Goal: Information Seeking & Learning: Find specific fact

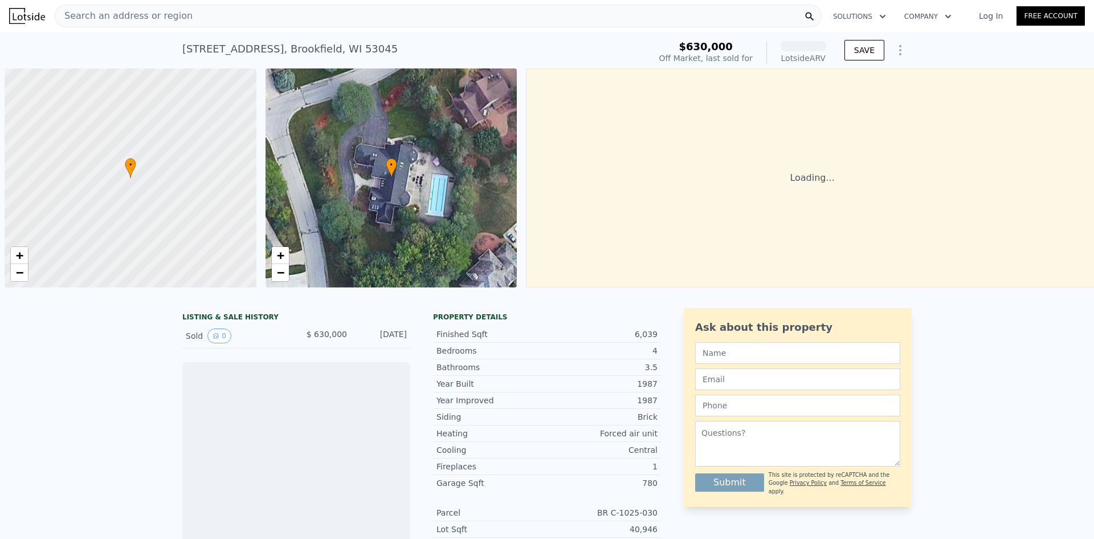
scroll to position [0, 5]
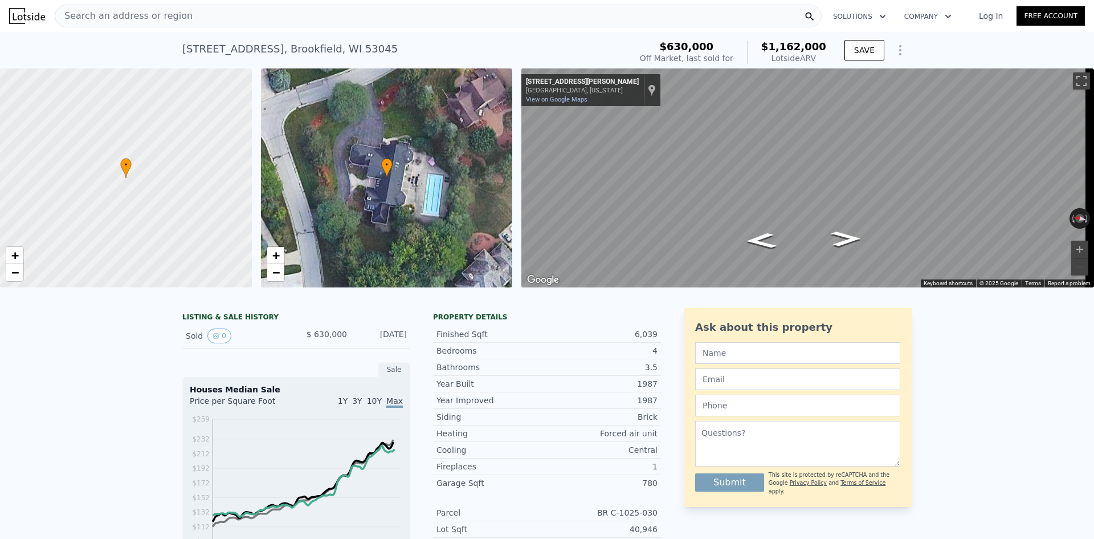
drag, startPoint x: 822, startPoint y: 59, endPoint x: 767, endPoint y: 46, distance: 56.8
click at [767, 46] on div "$1,162,000 Lotside ARV" at bounding box center [786, 52] width 79 height 23
drag, startPoint x: 823, startPoint y: 54, endPoint x: 754, endPoint y: 34, distance: 71.8
click at [754, 34] on div "[STREET_ADDRESS] Sold [DATE] for $630k (~ARV $1.162m ) $630,000 Off Market, las…" at bounding box center [547, 50] width 730 height 36
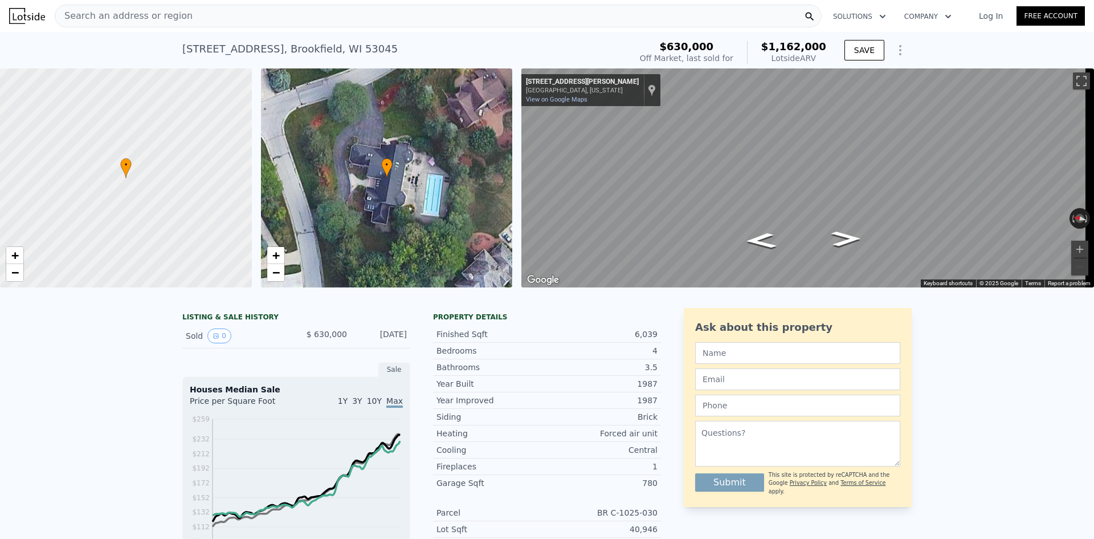
click at [784, 52] on span "$1,162,000" at bounding box center [793, 46] width 65 height 12
drag, startPoint x: 824, startPoint y: 60, endPoint x: 769, endPoint y: 44, distance: 57.7
click at [769, 44] on div "$1,162,000 Lotside ARV" at bounding box center [786, 52] width 79 height 23
drag, startPoint x: 769, startPoint y: 44, endPoint x: 808, endPoint y: 44, distance: 38.8
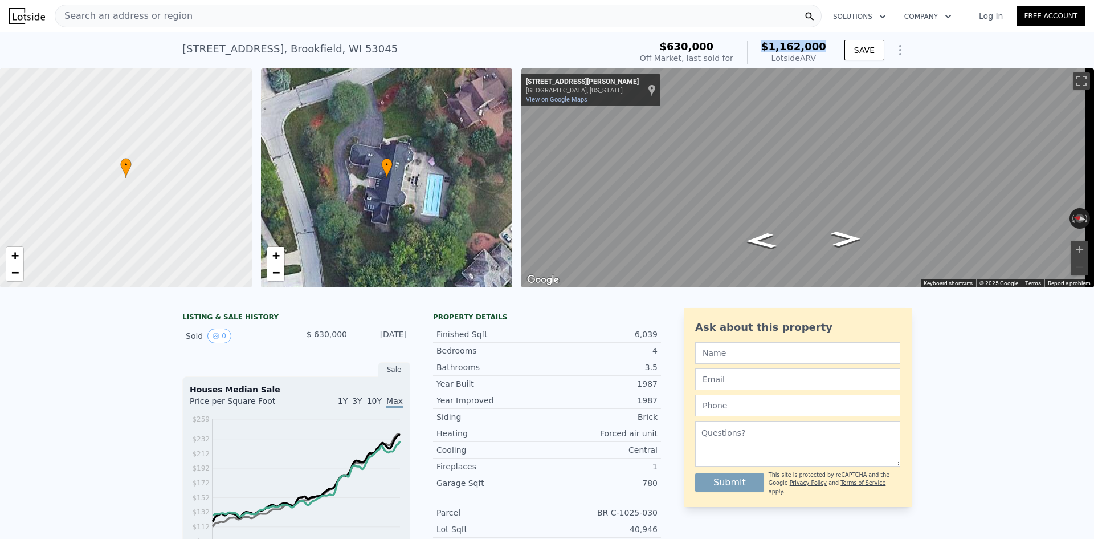
click at [808, 44] on div "$1,162,000 Lotside ARV" at bounding box center [786, 52] width 79 height 23
click at [817, 58] on div "Lotside ARV" at bounding box center [793, 57] width 65 height 11
drag, startPoint x: 817, startPoint y: 58, endPoint x: 772, endPoint y: 48, distance: 45.5
click at [772, 48] on div "$1,162,000 Lotside ARV" at bounding box center [786, 52] width 79 height 23
click at [772, 48] on span "$1,162,000" at bounding box center [793, 46] width 65 height 12
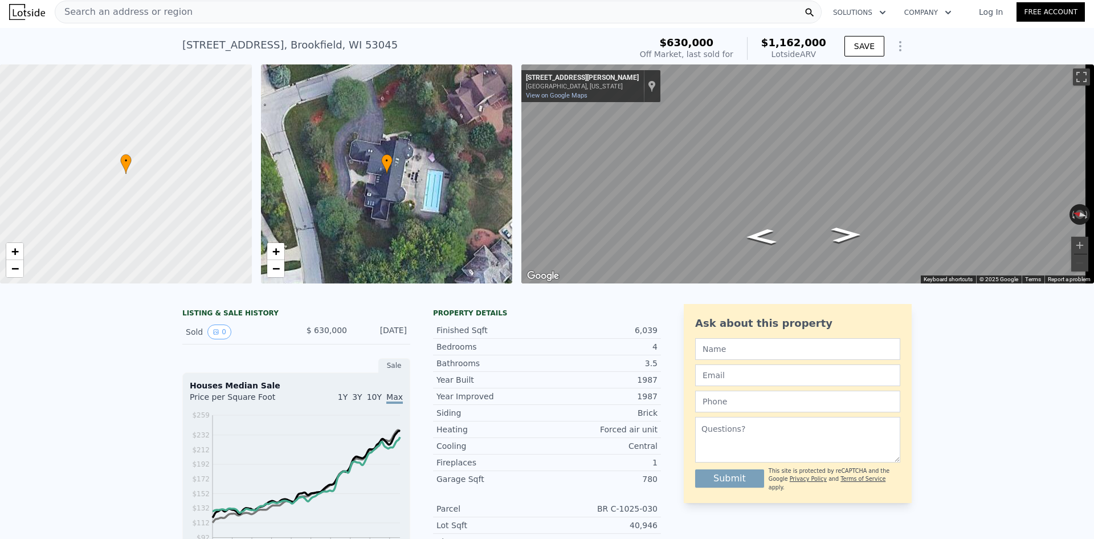
scroll to position [0, 0]
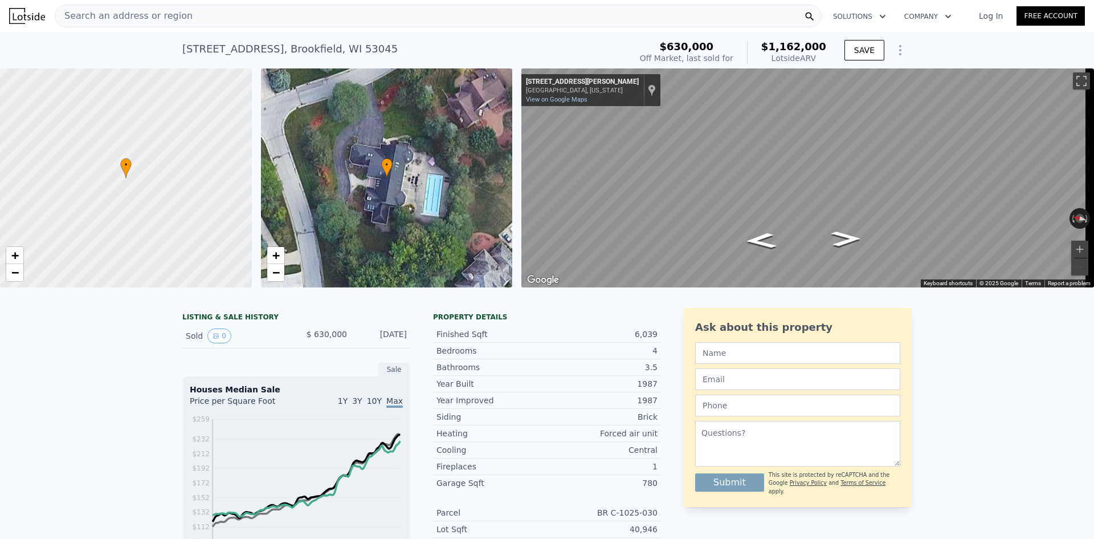
drag, startPoint x: 820, startPoint y: 59, endPoint x: 768, endPoint y: 51, distance: 51.8
click at [768, 51] on div "$1,162,000 Lotside ARV" at bounding box center [786, 52] width 79 height 23
drag, startPoint x: 749, startPoint y: 63, endPoint x: 654, endPoint y: 56, distance: 95.4
click at [654, 56] on div "[STREET_ADDRESS] Sold [DATE] for $630k (~ARV $1.162m ) $630,000 Off Market, las…" at bounding box center [547, 52] width 730 height 32
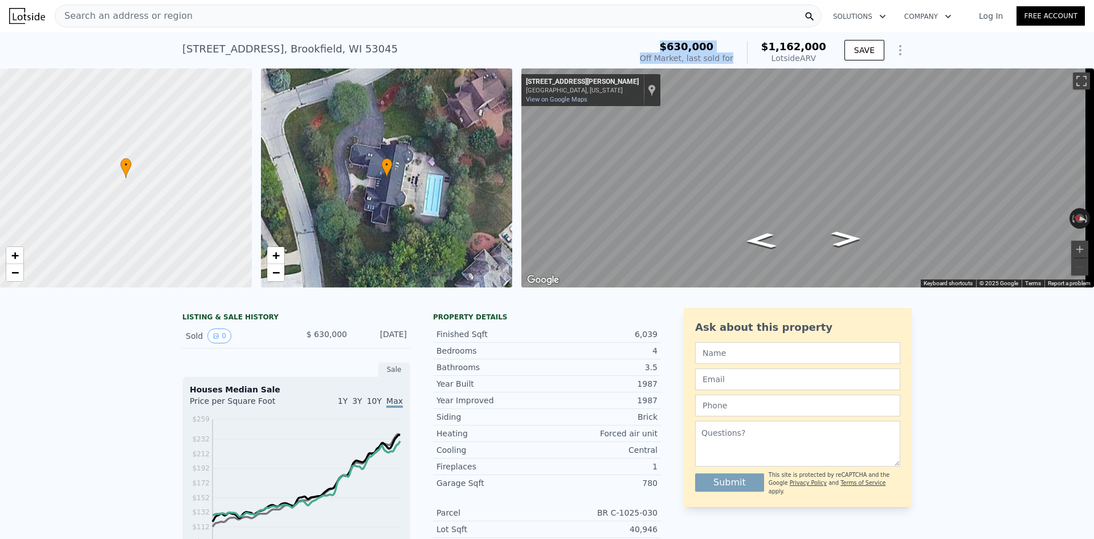
click at [653, 56] on div "[STREET_ADDRESS] Sold [DATE] for $630k (~ARV $1.162m ) $630,000 Off Market, las…" at bounding box center [547, 52] width 730 height 32
drag, startPoint x: 737, startPoint y: 56, endPoint x: 628, endPoint y: 42, distance: 110.3
click at [628, 42] on div "[STREET_ADDRESS] Sold [DATE] for $630k (~ARV $1.162m ) $630,000 Off Market, las…" at bounding box center [547, 52] width 730 height 32
click at [626, 42] on div "[STREET_ADDRESS] Sold [DATE] for $630k (~ARV $1.162m )" at bounding box center [404, 52] width 444 height 32
drag, startPoint x: 628, startPoint y: 42, endPoint x: 746, endPoint y: 44, distance: 118.0
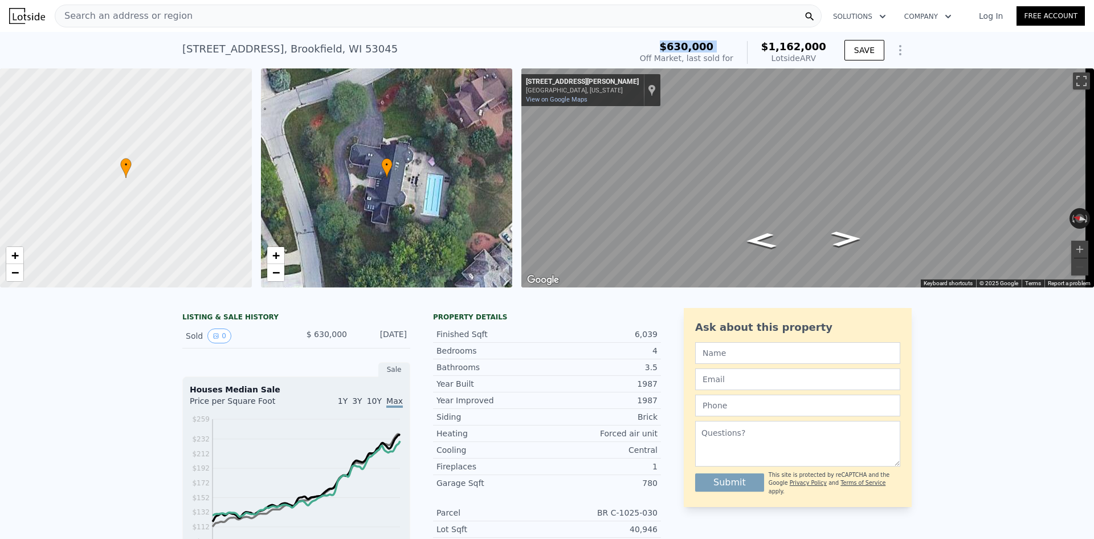
click at [746, 44] on div "[STREET_ADDRESS] Sold [DATE] for $630k (~ARV $1.162m ) $630,000 Off Market, las…" at bounding box center [547, 52] width 730 height 32
click at [746, 44] on div "$630,000 Off Market, last sold for $1,162,000 Lotside ARV" at bounding box center [733, 52] width 186 height 23
drag, startPoint x: 745, startPoint y: 59, endPoint x: 647, endPoint y: 46, distance: 98.3
click at [647, 46] on div "[STREET_ADDRESS] Sold [DATE] for $630k (~ARV $1.162m ) $630,000 Off Market, las…" at bounding box center [547, 52] width 730 height 32
click at [626, 46] on div "[STREET_ADDRESS] Sold [DATE] for $630k (~ARV $1.162m )" at bounding box center [404, 52] width 444 height 32
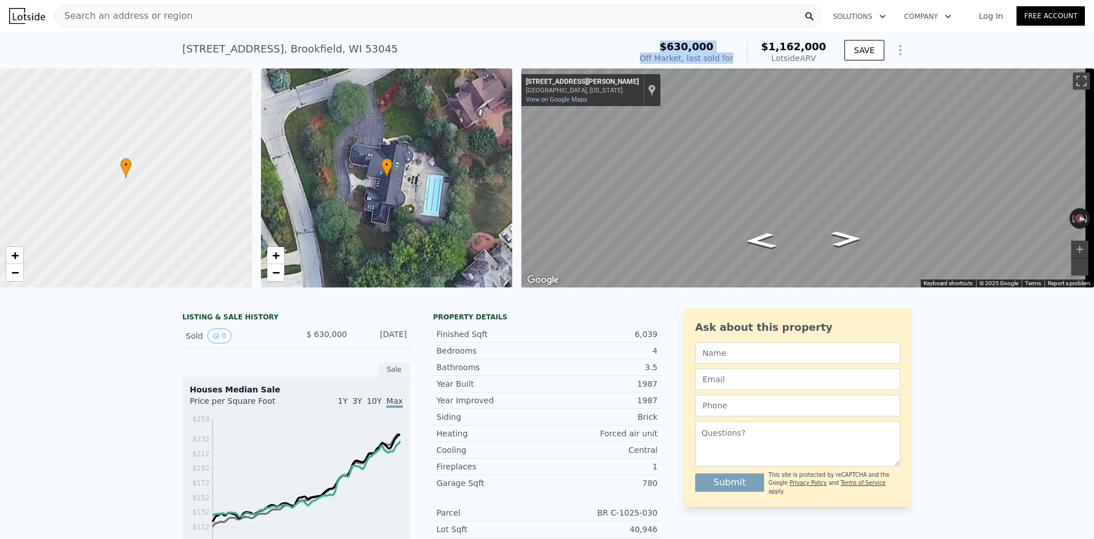
drag, startPoint x: 812, startPoint y: 59, endPoint x: 773, endPoint y: 49, distance: 39.4
click at [773, 49] on div "$630,000 Off Market, last sold for $1,162,000 Lotside ARV" at bounding box center [733, 52] width 195 height 32
click at [773, 49] on span "$1,162,000" at bounding box center [793, 46] width 65 height 12
